Goal: Information Seeking & Learning: Learn about a topic

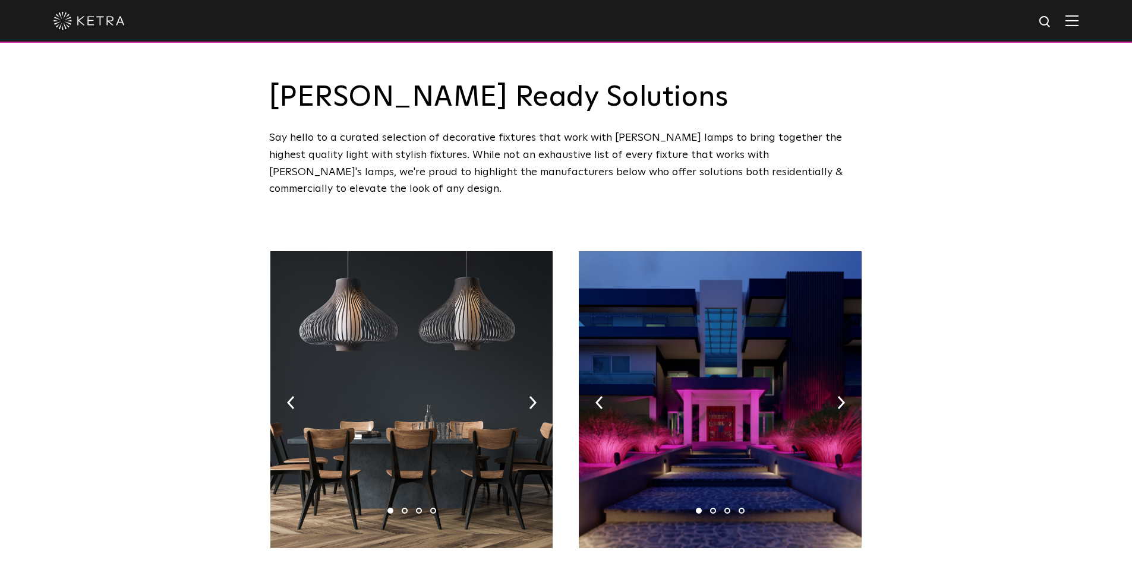
click at [92, 12] on img at bounding box center [88, 21] width 71 height 18
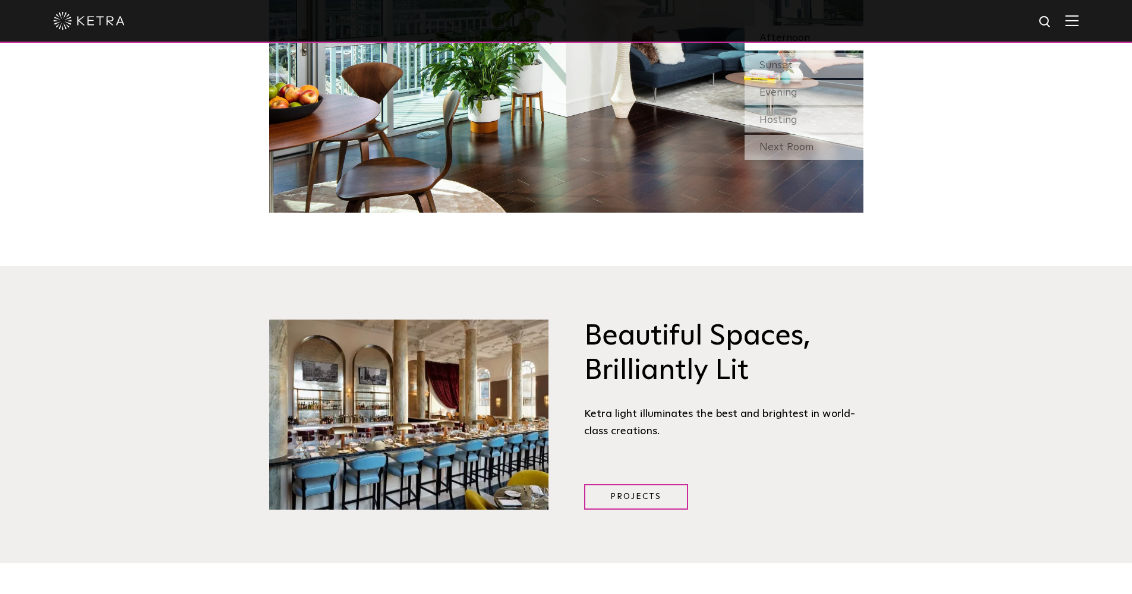
scroll to position [1050, 0]
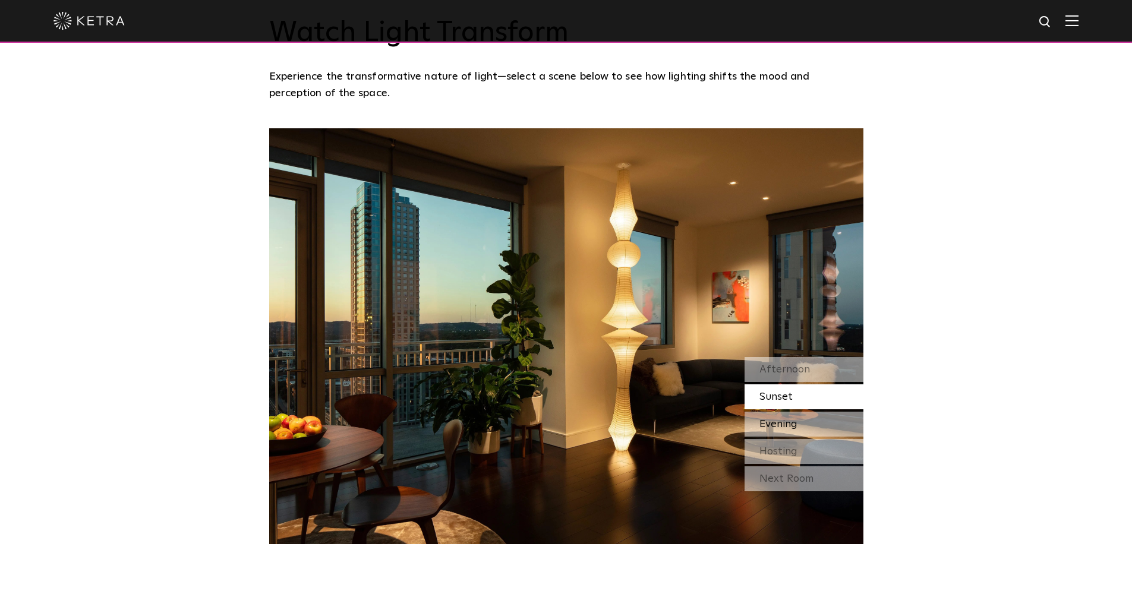
click at [784, 421] on span "Evening" at bounding box center [778, 424] width 38 height 11
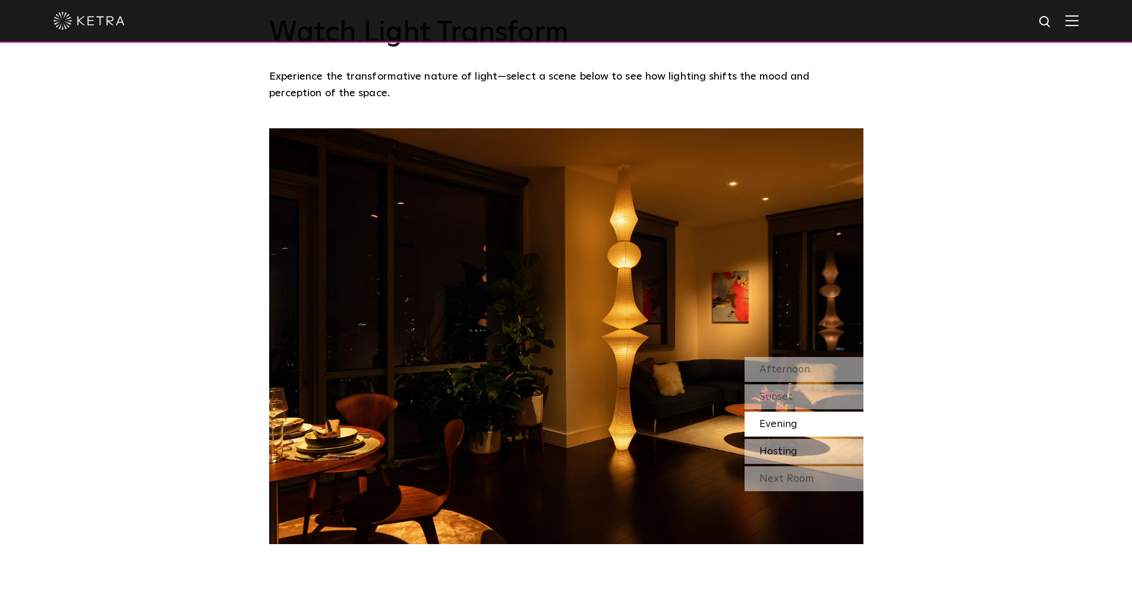
click at [786, 447] on span "Hosting" at bounding box center [778, 451] width 38 height 11
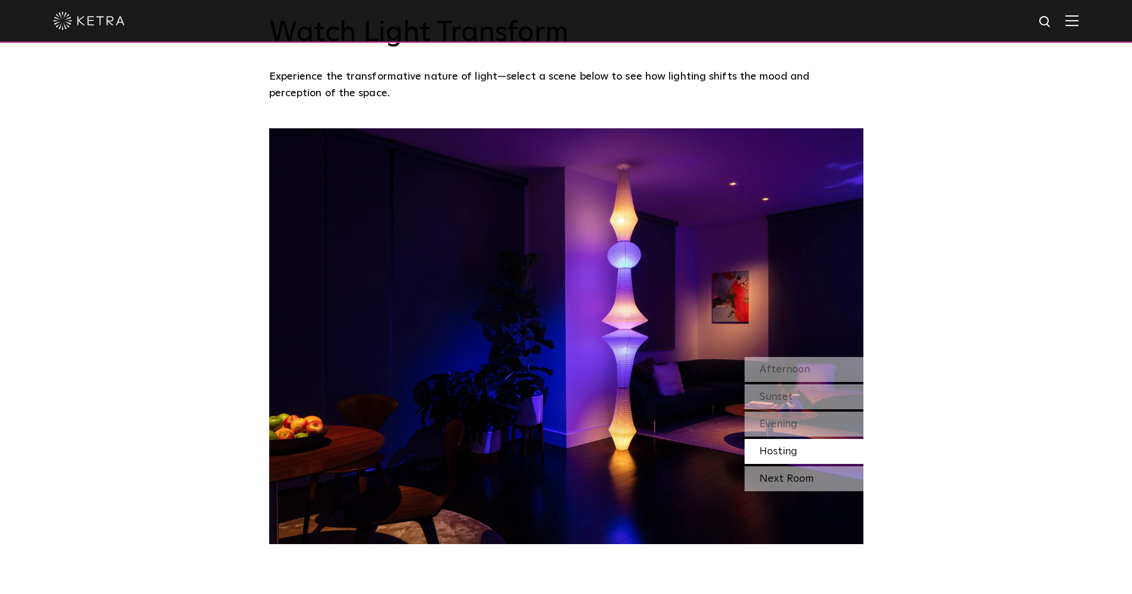
click at [791, 479] on div "Next Room" at bounding box center [804, 478] width 119 height 25
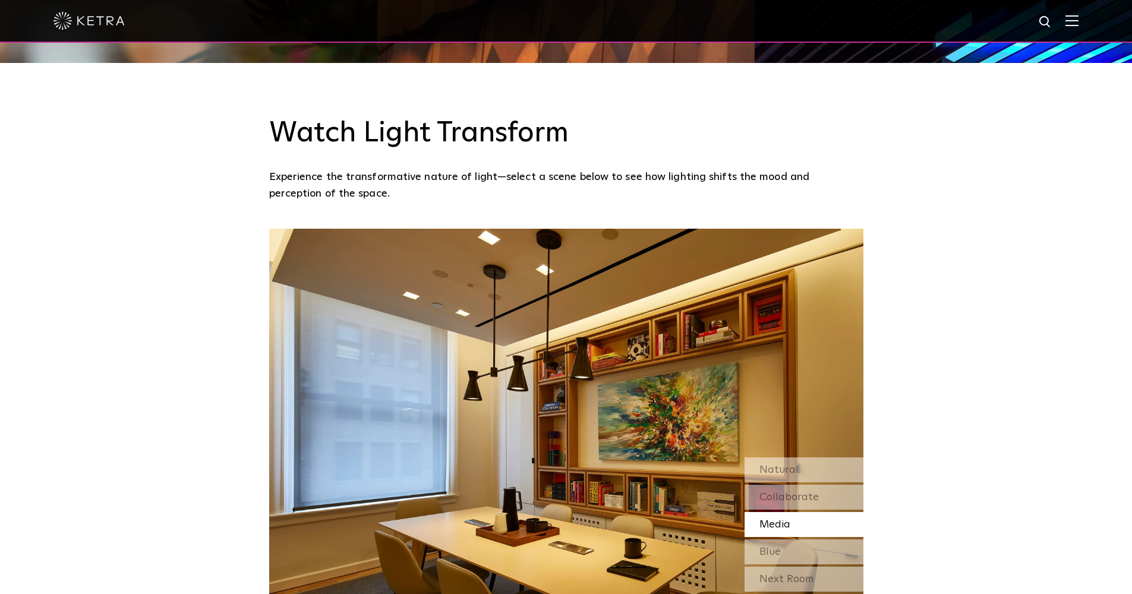
scroll to position [1161, 0]
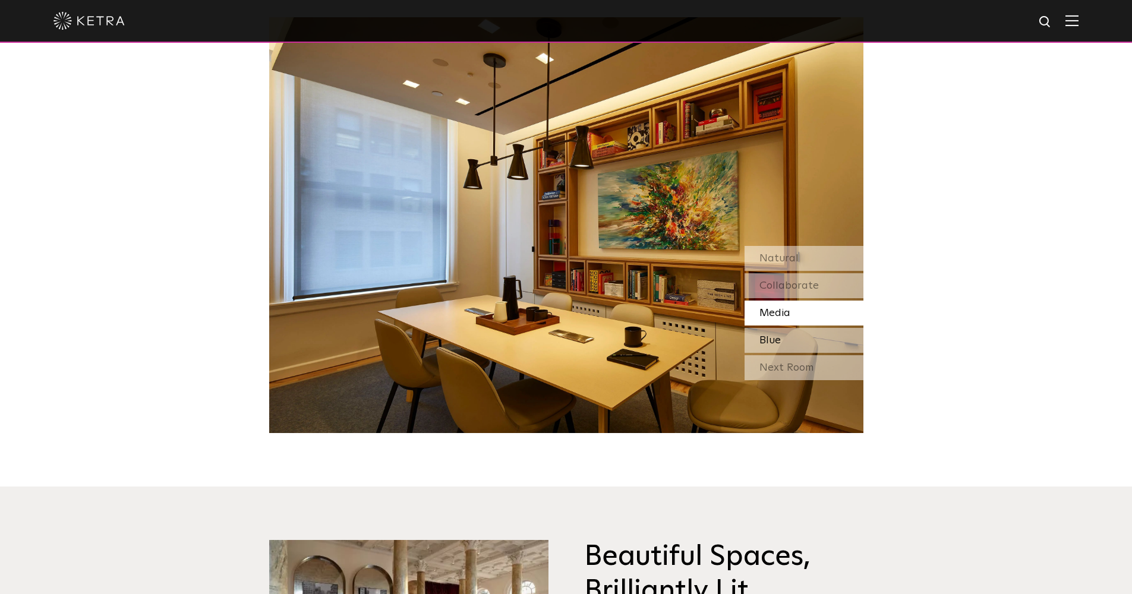
click at [772, 341] on span "Blue" at bounding box center [769, 340] width 21 height 11
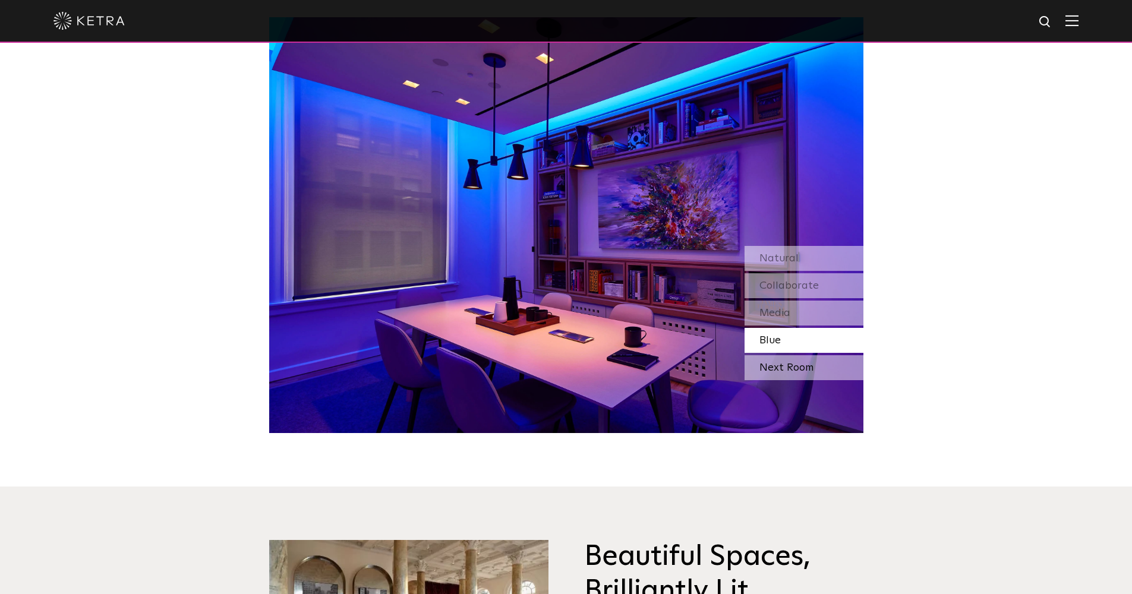
click at [778, 357] on div "Next Room" at bounding box center [804, 367] width 119 height 25
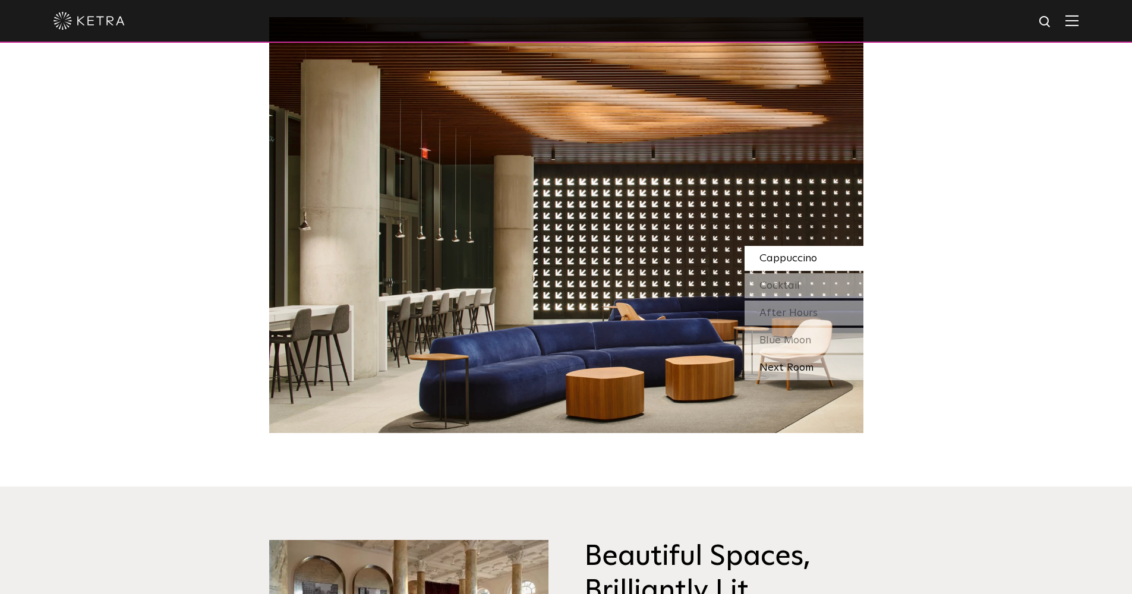
click at [786, 364] on div "Next Room" at bounding box center [804, 367] width 119 height 25
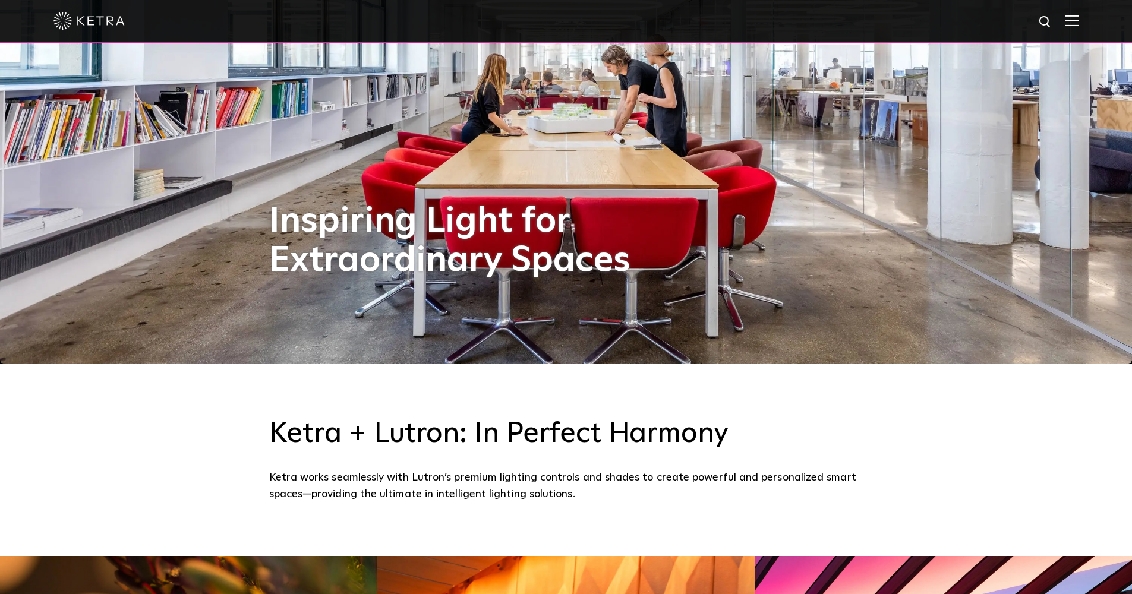
scroll to position [0, 0]
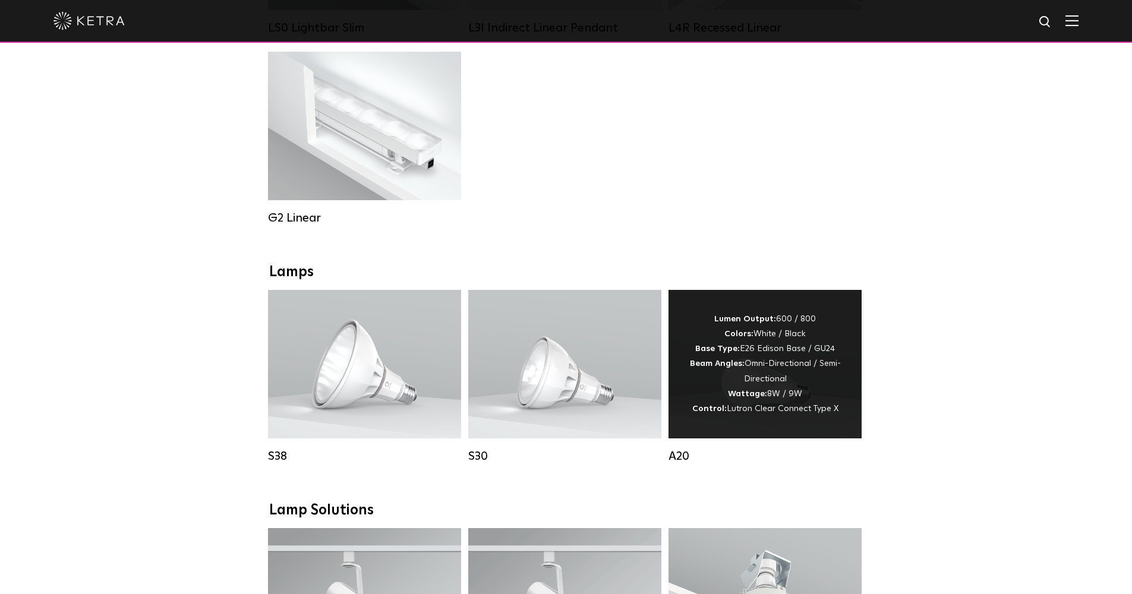
scroll to position [841, 0]
